Goal: Find specific page/section: Find specific page/section

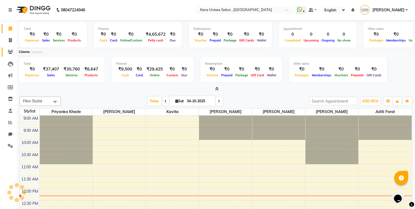
click at [10, 52] on icon at bounding box center [10, 52] width 5 height 4
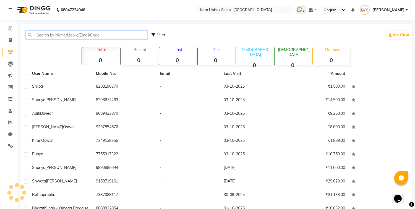
click at [51, 33] on input "text" at bounding box center [87, 35] width 122 height 9
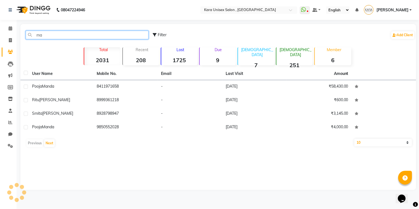
type input "m"
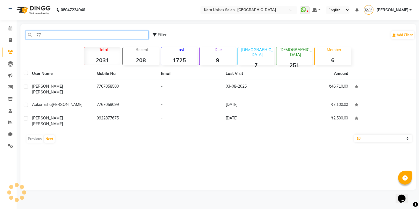
type input "7"
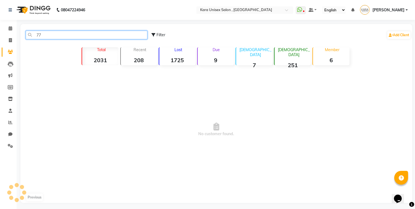
type input "7"
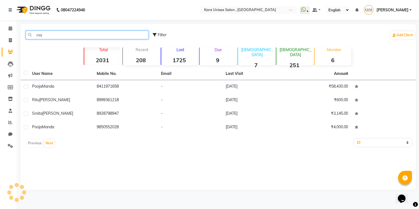
type input "m"
